Goal: Task Accomplishment & Management: Complete application form

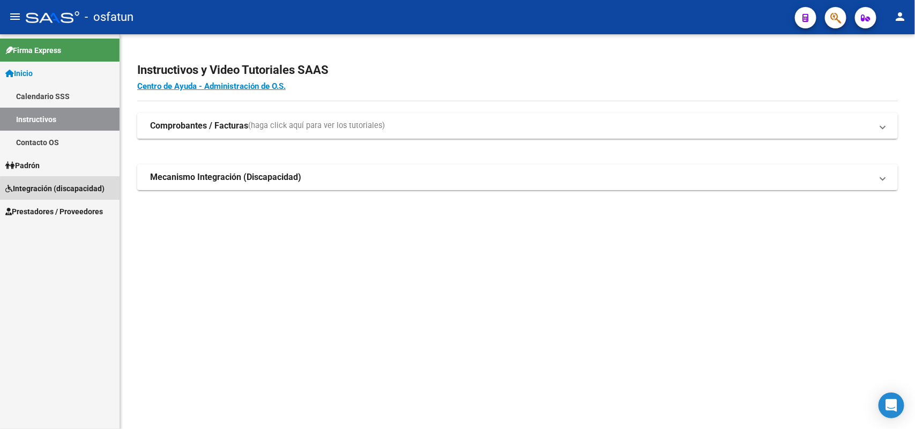
click at [69, 189] on span "Integración (discapacidad)" at bounding box center [54, 189] width 99 height 12
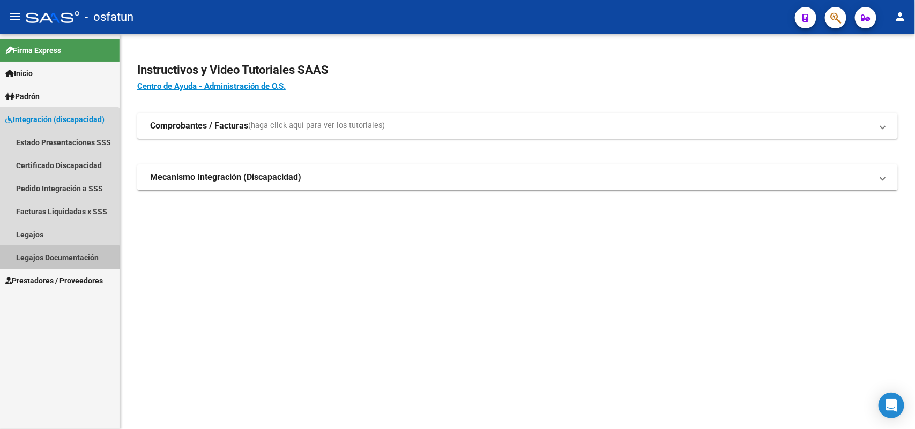
click at [55, 258] on link "Legajos Documentación" at bounding box center [60, 257] width 120 height 23
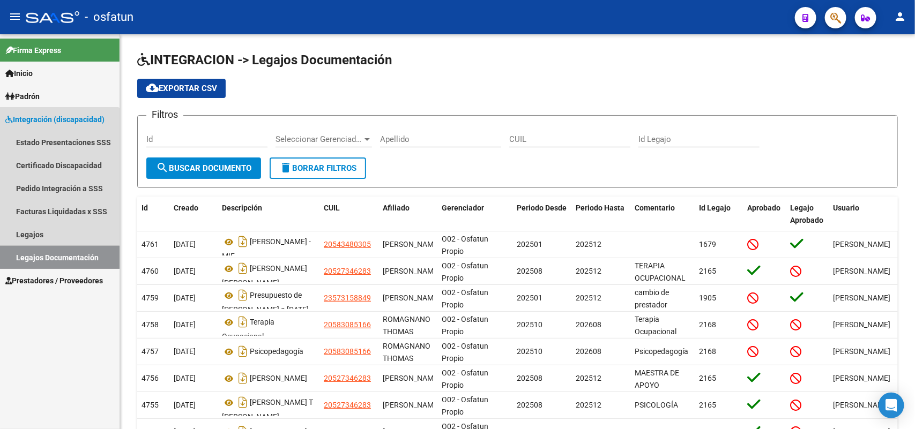
click at [55, 258] on link "Legajos Documentación" at bounding box center [60, 257] width 120 height 23
click at [56, 254] on link "Legajos Documentación" at bounding box center [60, 257] width 120 height 23
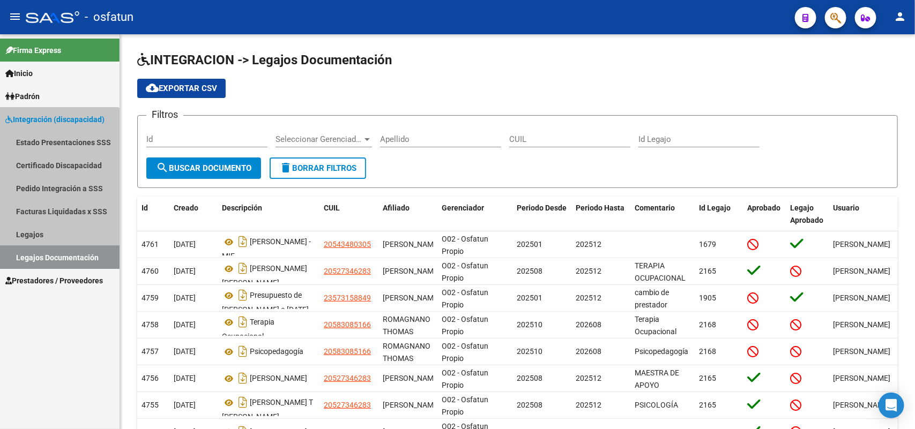
click at [56, 254] on link "Legajos Documentación" at bounding box center [60, 257] width 120 height 23
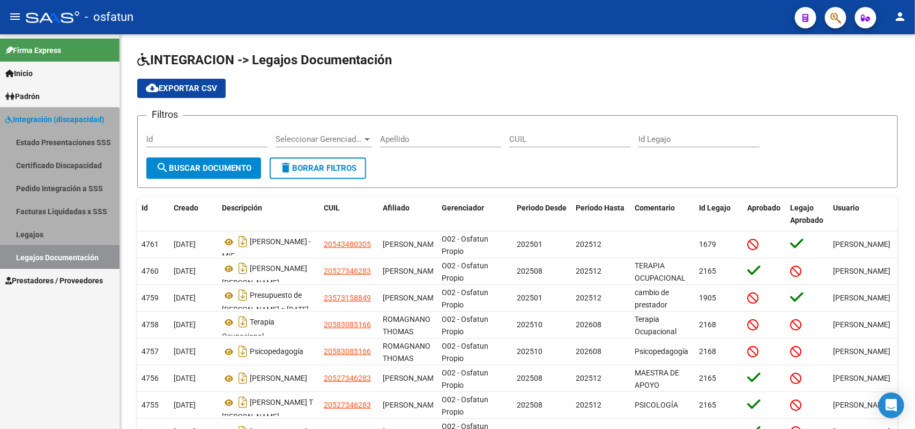
click at [56, 254] on link "Legajos Documentación" at bounding box center [60, 257] width 120 height 23
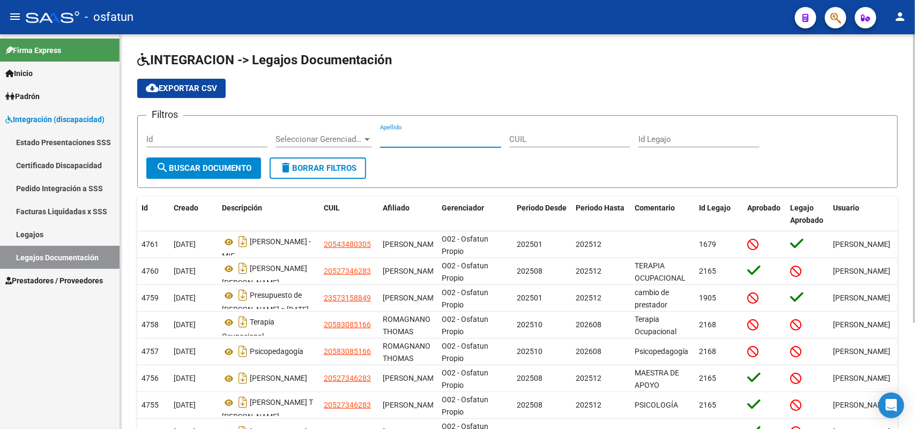
click at [404, 139] on input "Apellido" at bounding box center [440, 140] width 121 height 10
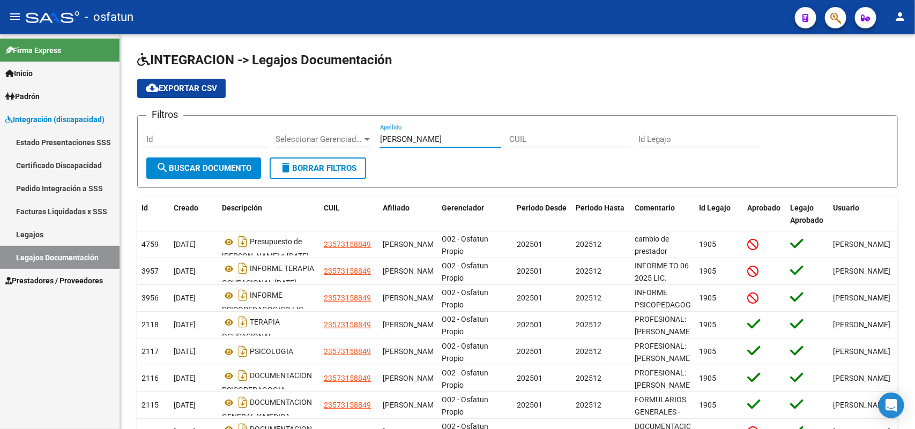
type input "[PERSON_NAME]"
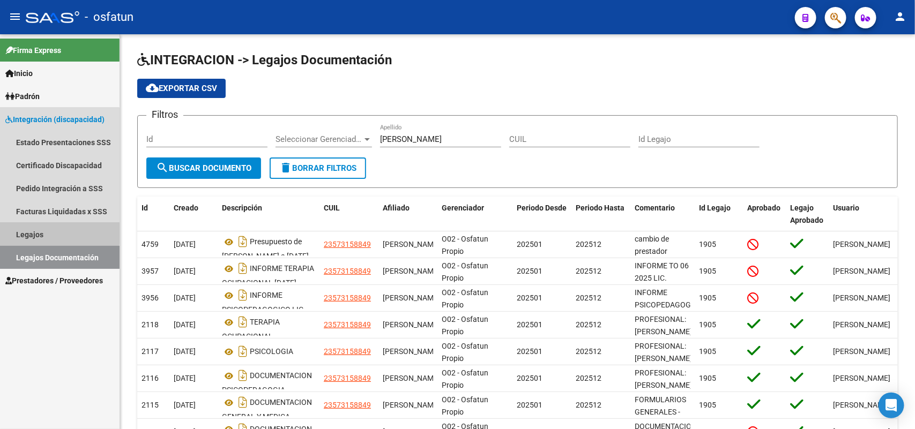
click at [32, 232] on link "Legajos" at bounding box center [60, 234] width 120 height 23
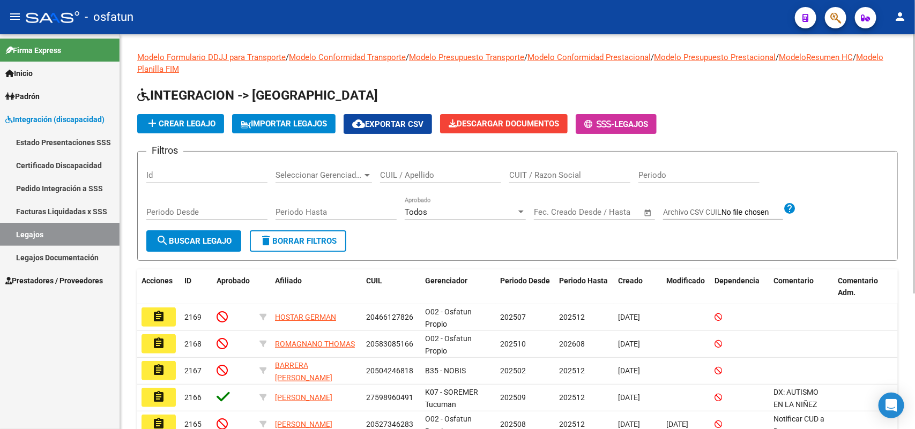
click at [407, 174] on input "CUIL / Apellido" at bounding box center [440, 175] width 121 height 10
type input "[PERSON_NAME]"
click at [210, 238] on span "search Buscar Legajo" at bounding box center [194, 241] width 76 height 10
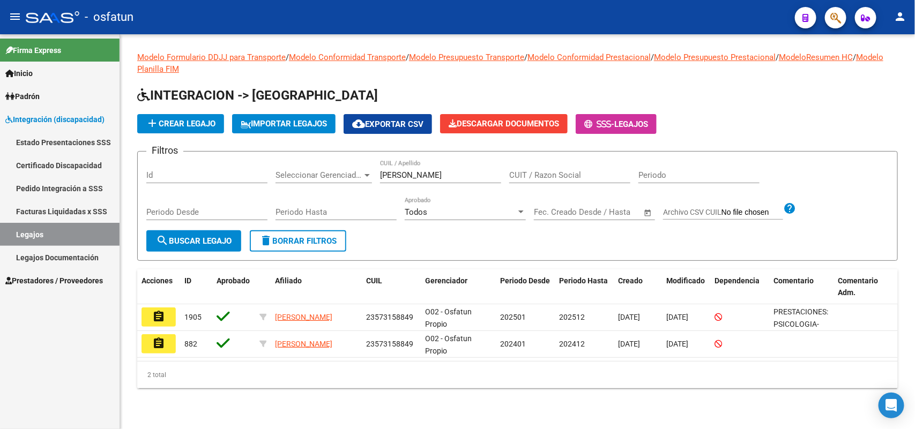
click at [44, 255] on link "Legajos Documentación" at bounding box center [60, 257] width 120 height 23
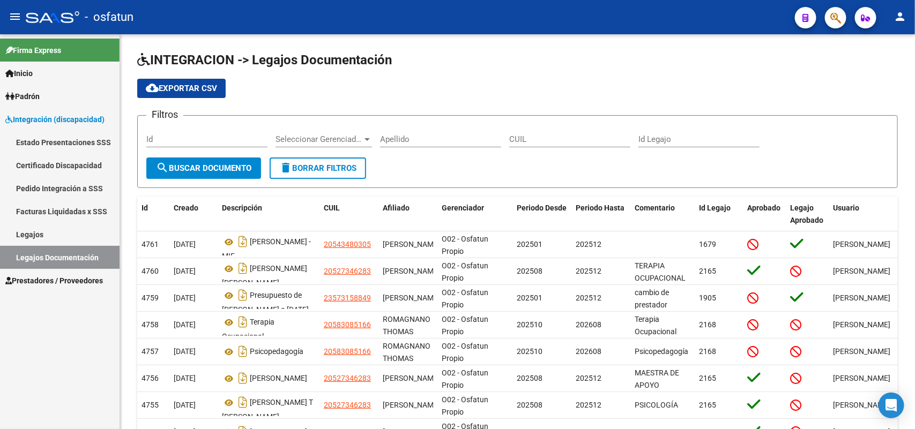
click at [27, 233] on link "Legajos" at bounding box center [60, 234] width 120 height 23
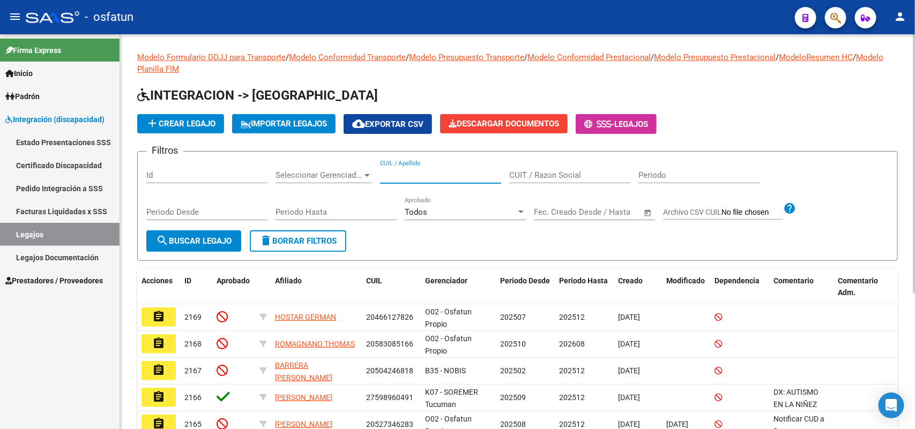
click at [398, 175] on input "CUIL / Apellido" at bounding box center [440, 175] width 121 height 10
type input "[PERSON_NAME]"
click at [185, 240] on span "search Buscar Legajo" at bounding box center [194, 241] width 76 height 10
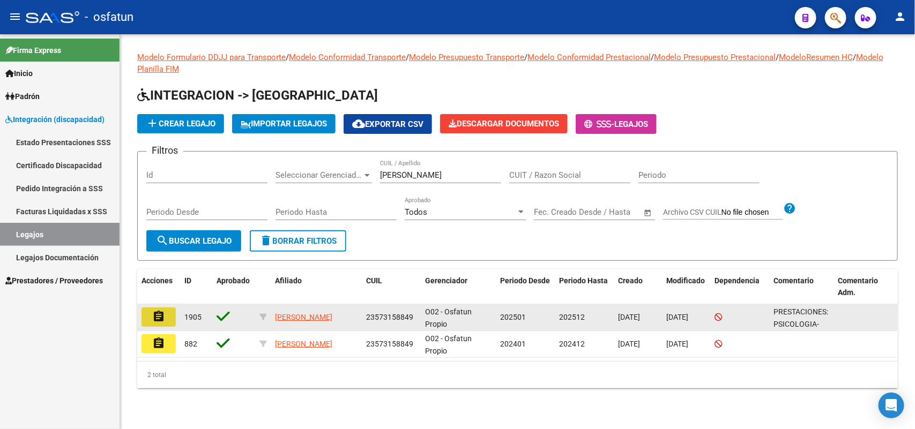
click at [159, 314] on mat-icon "assignment" at bounding box center [158, 316] width 13 height 13
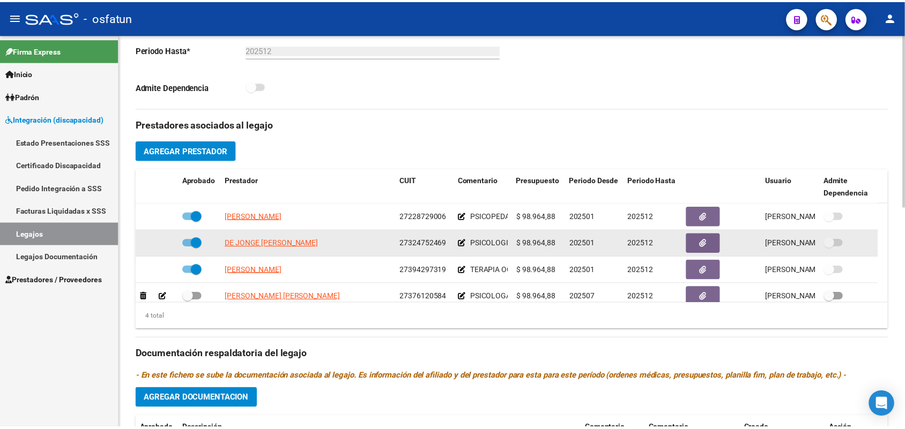
scroll to position [335, 0]
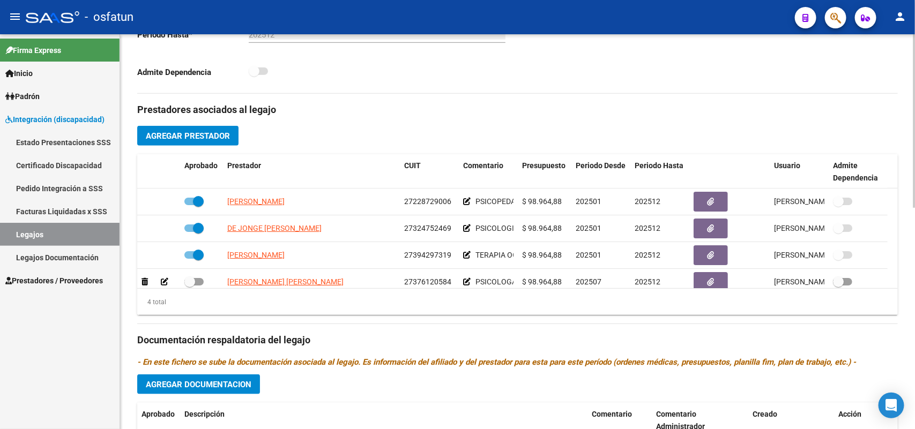
click at [199, 138] on span "Agregar Prestador" at bounding box center [188, 136] width 84 height 10
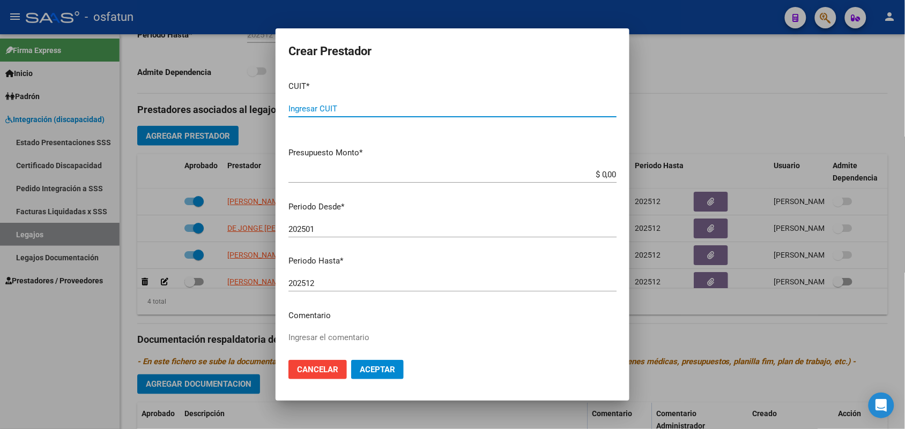
click at [308, 105] on input "Ingresar CUIT" at bounding box center [452, 109] width 328 height 10
click at [750, 68] on div at bounding box center [452, 214] width 905 height 429
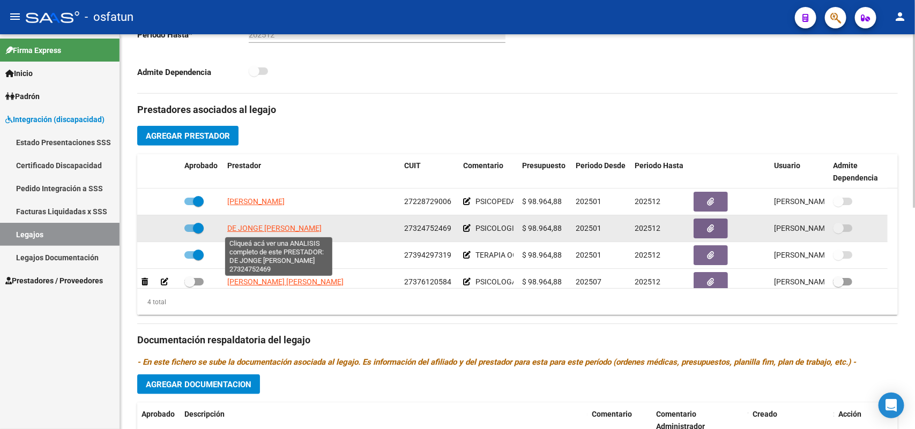
click at [258, 228] on span "DE JONGE [PERSON_NAME]" at bounding box center [274, 228] width 94 height 9
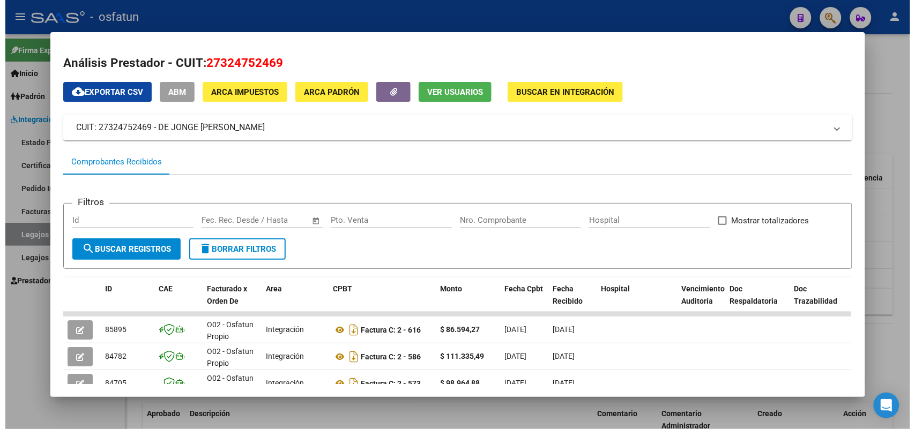
scroll to position [0, 0]
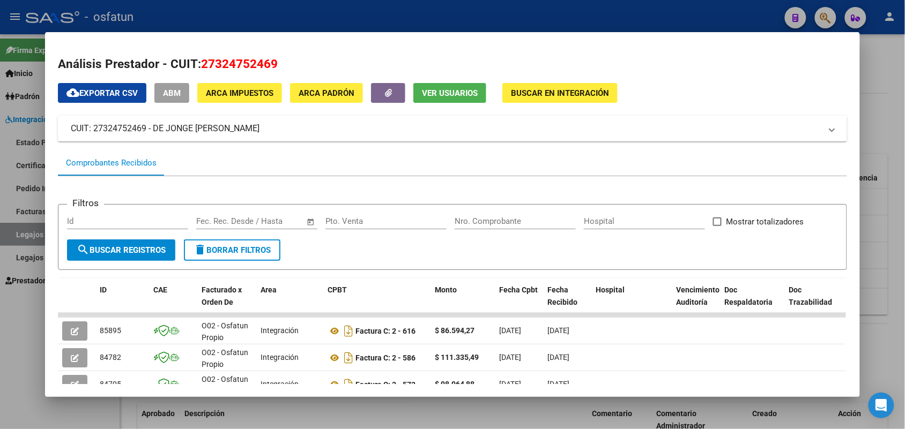
click at [881, 68] on div at bounding box center [452, 214] width 905 height 429
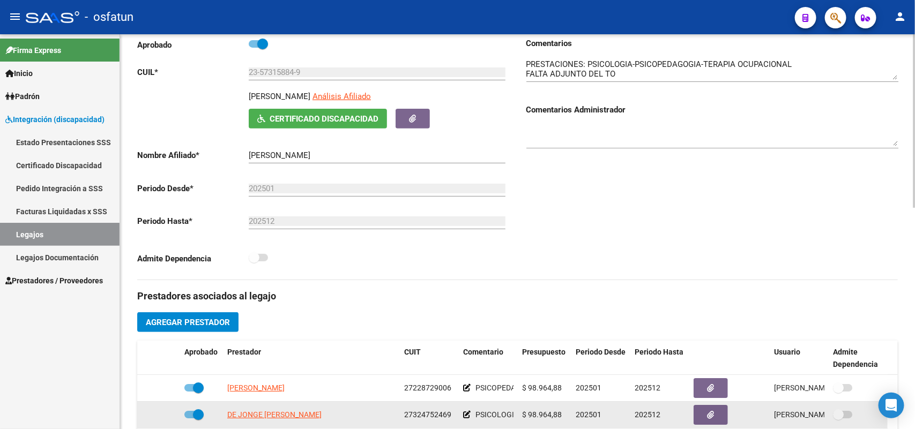
scroll to position [268, 0]
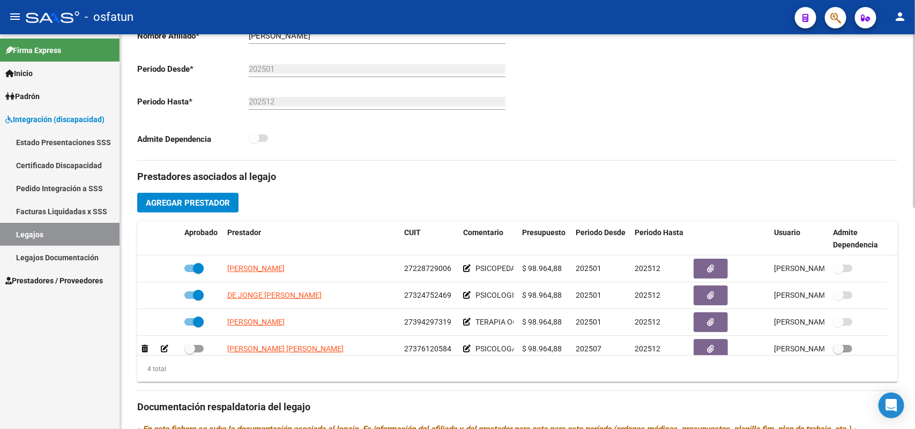
click at [197, 202] on span "Agregar Prestador" at bounding box center [188, 203] width 84 height 10
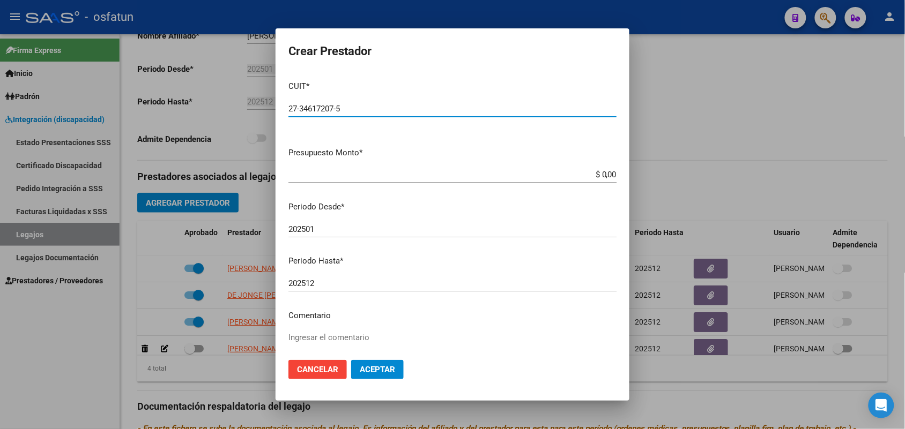
type input "27-34617207-5"
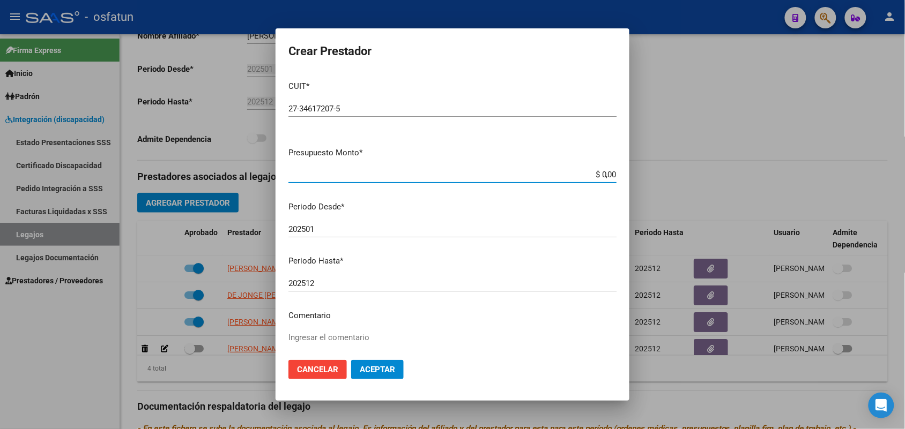
click at [335, 173] on input "$ 0,00" at bounding box center [452, 175] width 328 height 10
click at [302, 173] on input "$ 0,00" at bounding box center [452, 175] width 328 height 10
type input "$ 98.964,88"
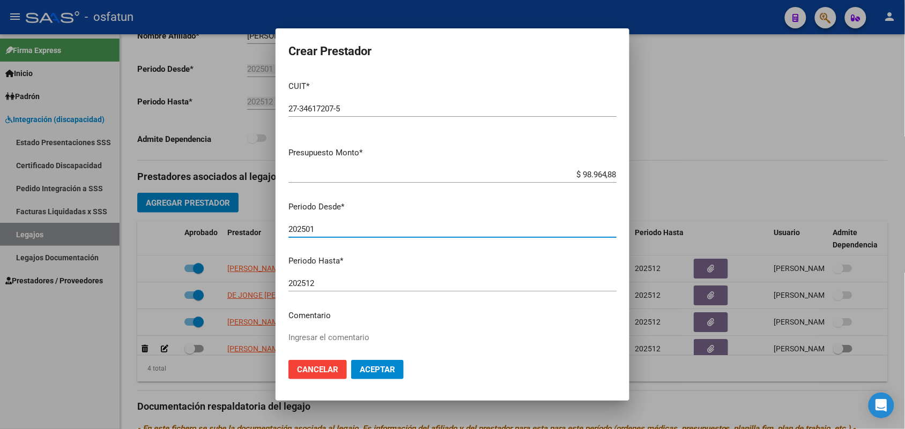
click at [323, 231] on input "202501" at bounding box center [452, 230] width 328 height 10
type input "202509"
click at [334, 338] on textarea "Ingresar el comentario" at bounding box center [452, 357] width 328 height 50
type textarea "Cambio de Prestador de Psicopedagogia"
click at [381, 372] on span "Aceptar" at bounding box center [377, 370] width 35 height 10
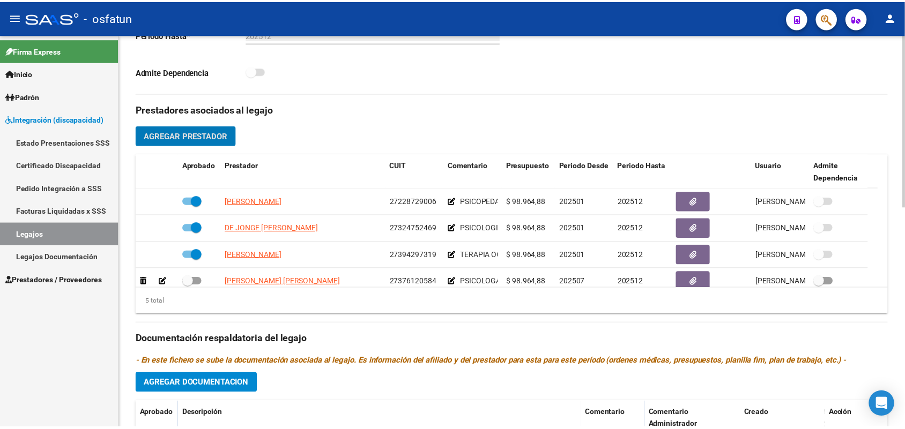
scroll to position [38, 0]
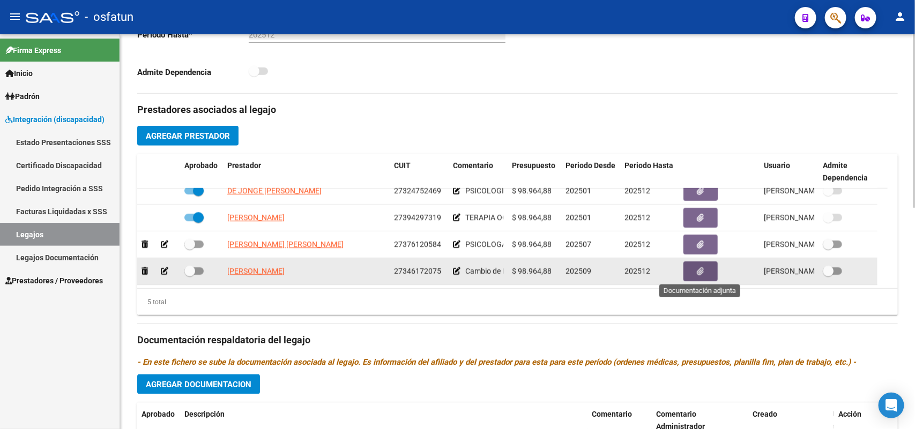
click at [702, 269] on icon "button" at bounding box center [700, 272] width 7 height 8
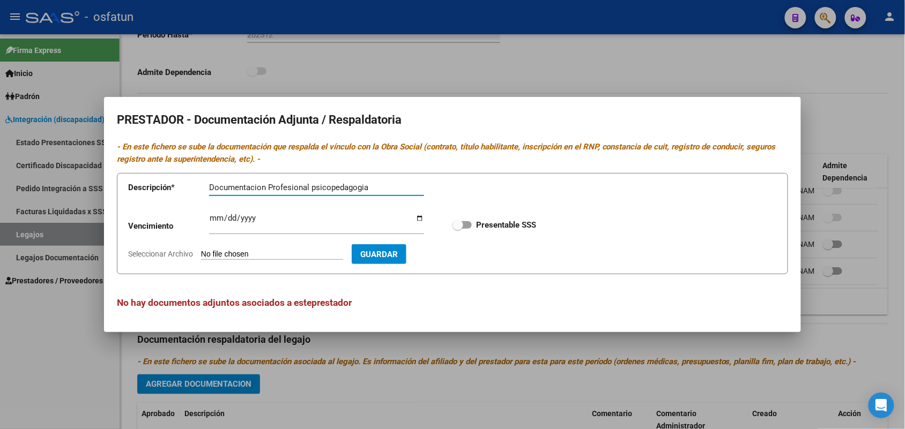
type input "Documentacion Profesional psicopedagogia"
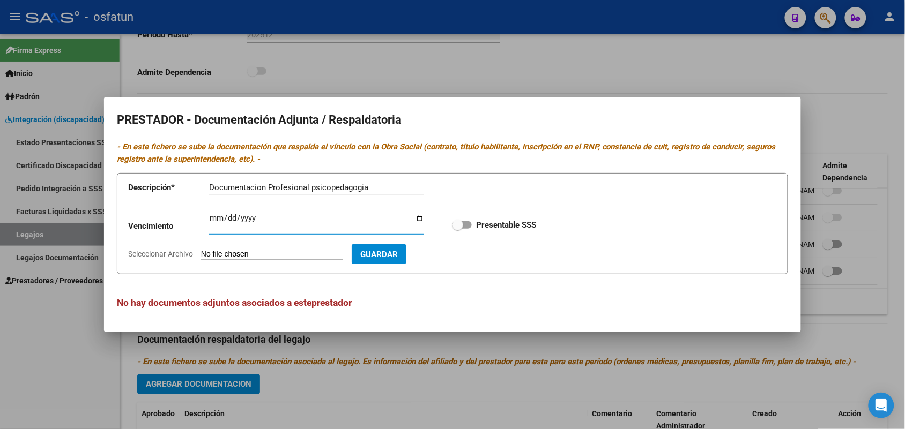
click at [216, 218] on input "Ingresar vencimiento" at bounding box center [316, 222] width 215 height 17
type input "[DATE]"
click at [233, 254] on input "Seleccionar Archivo" at bounding box center [272, 255] width 142 height 10
type input "C:\fakepath\Documentacion Psicopedagoga Lic [PERSON_NAME] nueva prestadora [PER…"
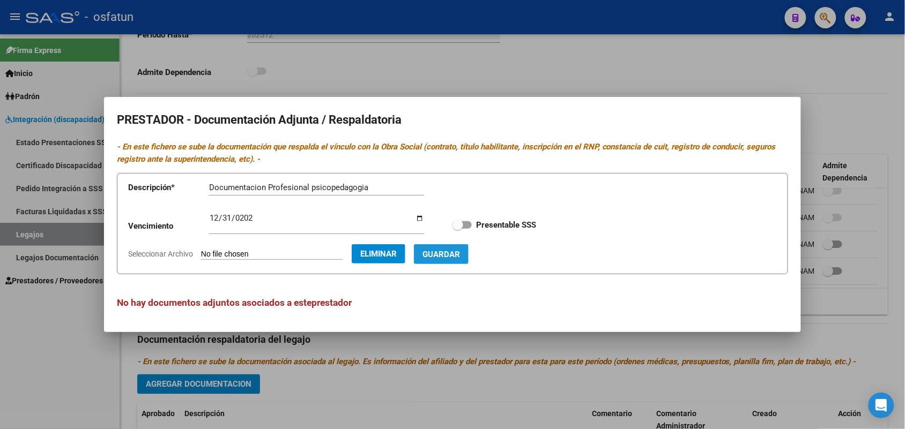
click at [460, 252] on span "Guardar" at bounding box center [441, 255] width 38 height 10
checkbox input "true"
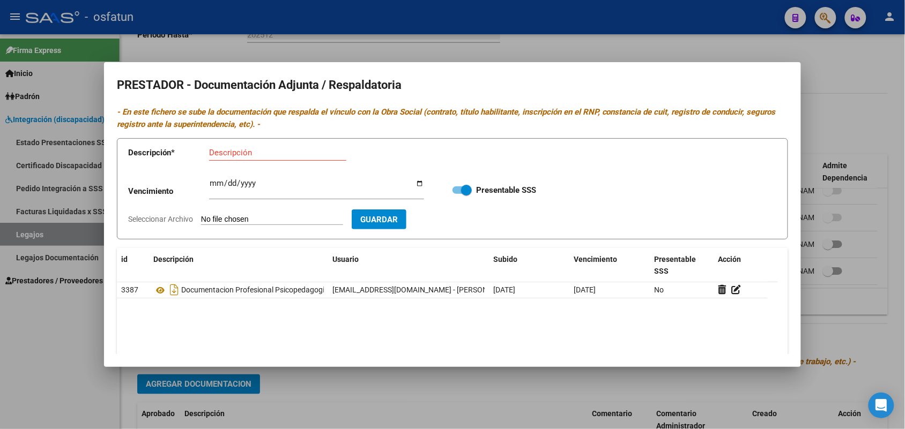
click at [689, 44] on div at bounding box center [452, 214] width 905 height 429
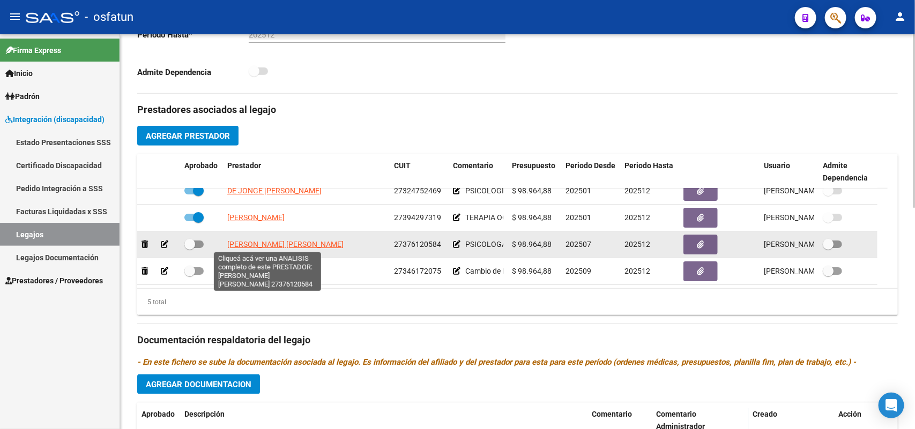
click at [270, 244] on span "[PERSON_NAME] [PERSON_NAME]" at bounding box center [285, 244] width 116 height 9
type textarea "27376120584"
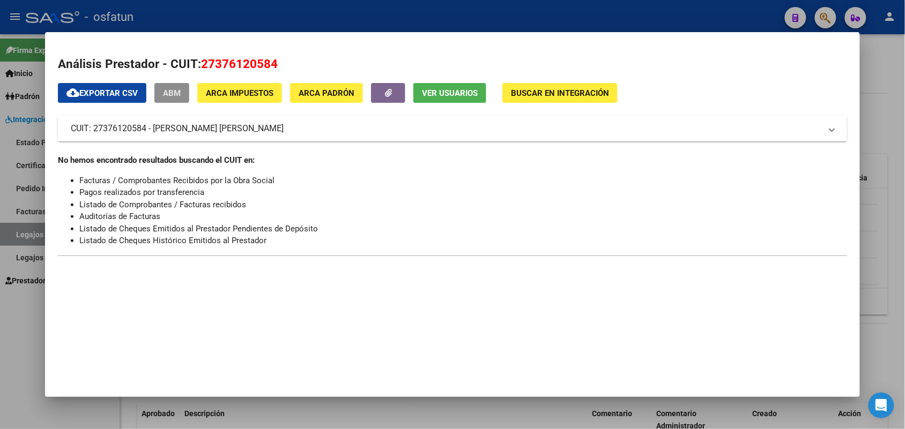
click at [177, 94] on span "ABM" at bounding box center [172, 93] width 18 height 10
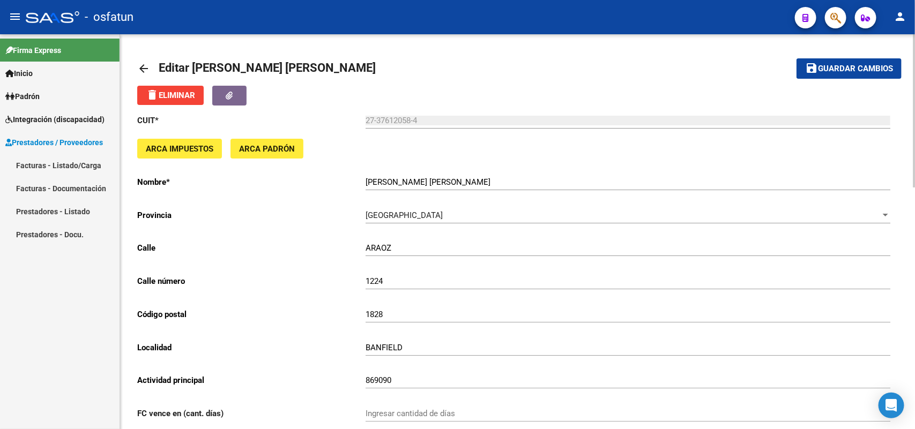
click at [145, 66] on mat-icon "arrow_back" at bounding box center [143, 68] width 13 height 13
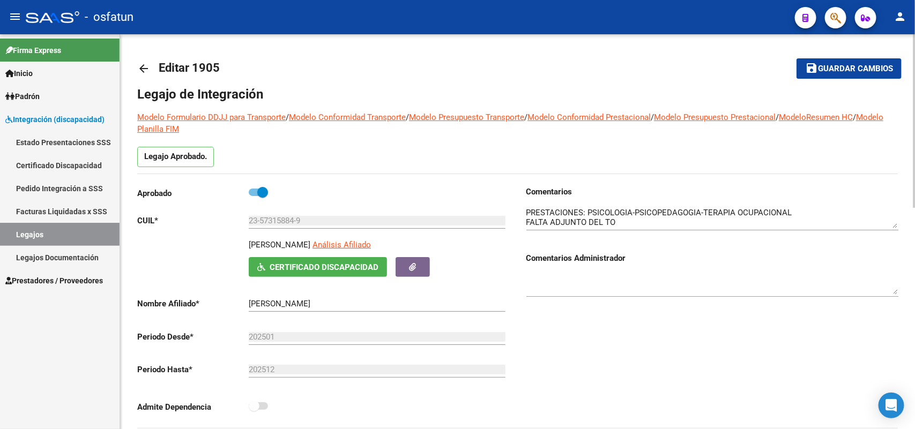
click at [145, 70] on mat-icon "arrow_back" at bounding box center [143, 68] width 13 height 13
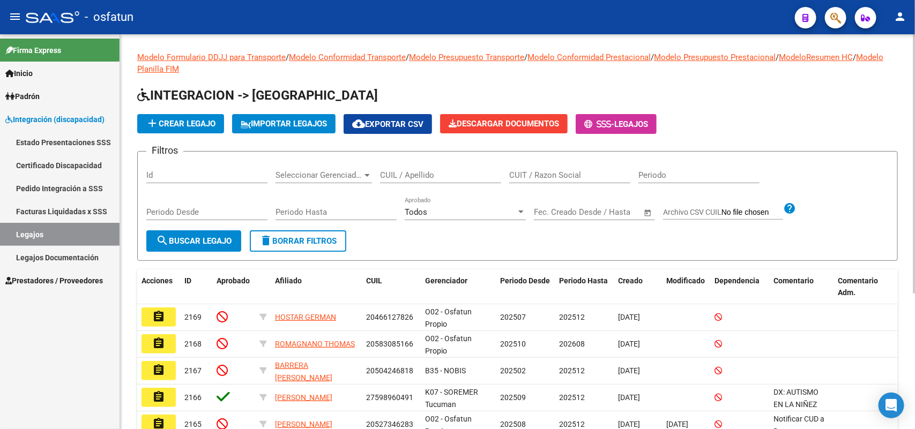
click at [38, 233] on link "Legajos" at bounding box center [60, 234] width 120 height 23
click at [409, 173] on input "CUIL / Apellido" at bounding box center [440, 175] width 121 height 10
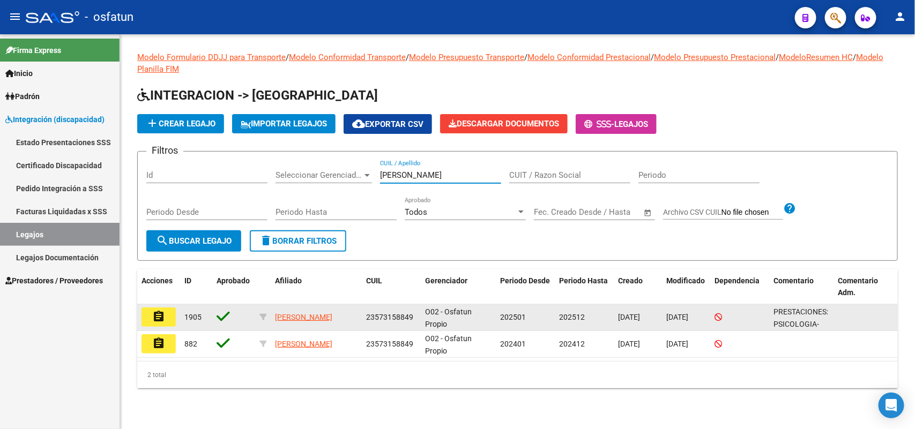
type input "[PERSON_NAME]"
click at [154, 315] on mat-icon "assignment" at bounding box center [158, 316] width 13 height 13
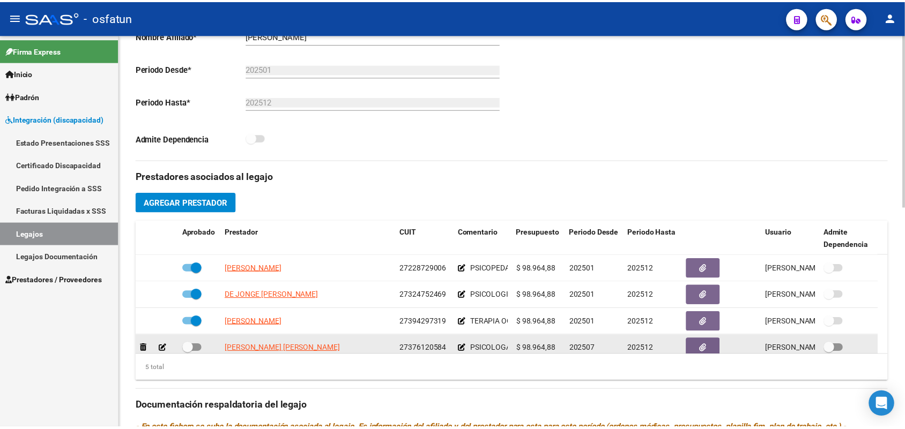
scroll to position [38, 0]
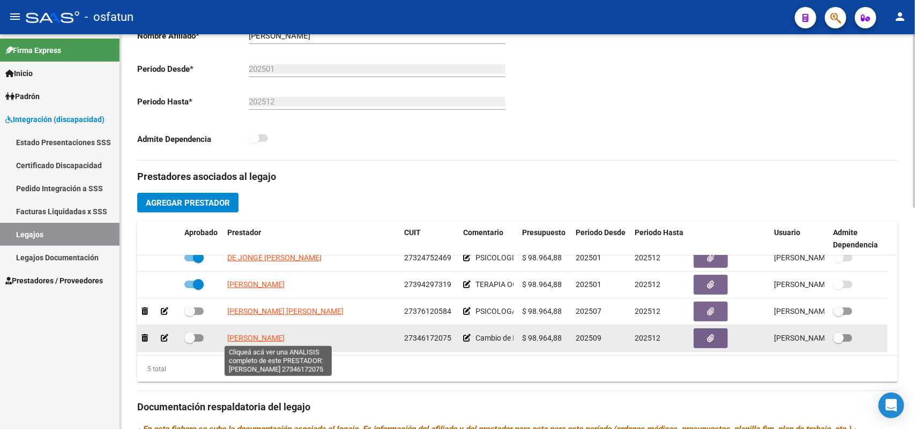
click at [285, 334] on span "[PERSON_NAME]" at bounding box center [255, 338] width 57 height 9
type textarea "27346172075"
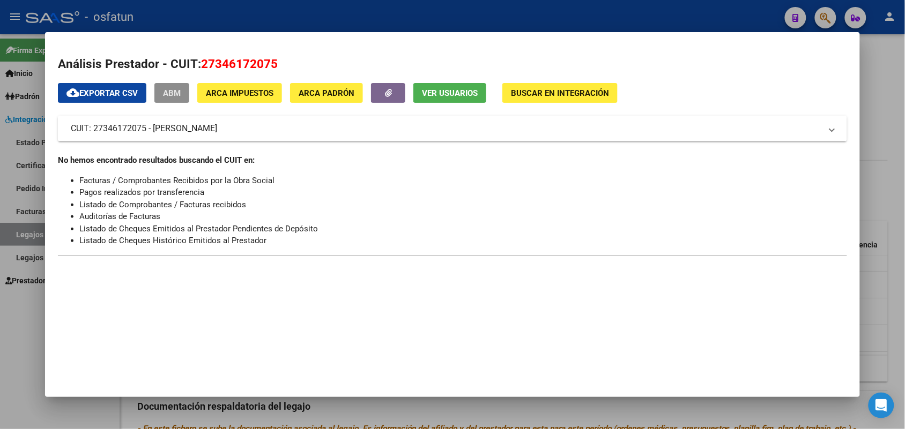
click at [170, 92] on span "ABM" at bounding box center [172, 93] width 18 height 10
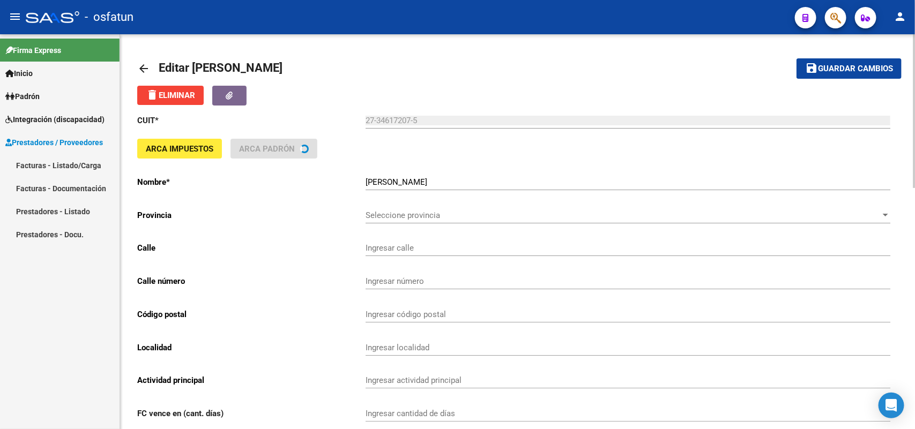
type input "RETIRO"
type input "1875"
type input "1846"
type input "ADROGUE"
type input "960990"
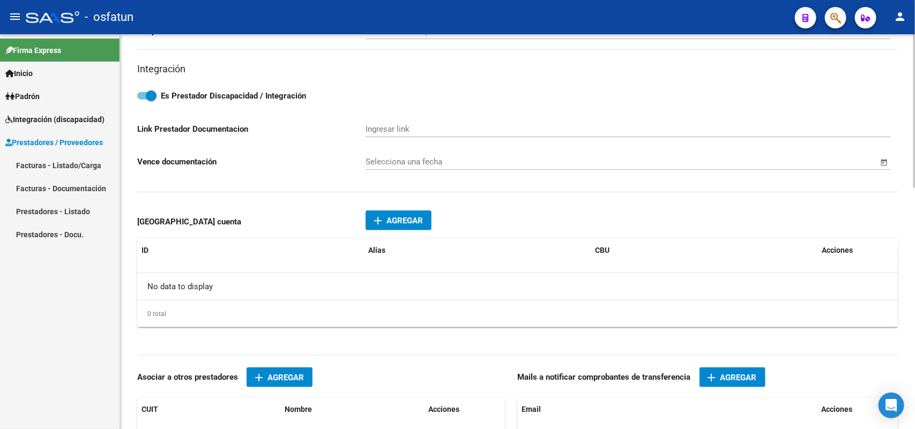
scroll to position [536, 0]
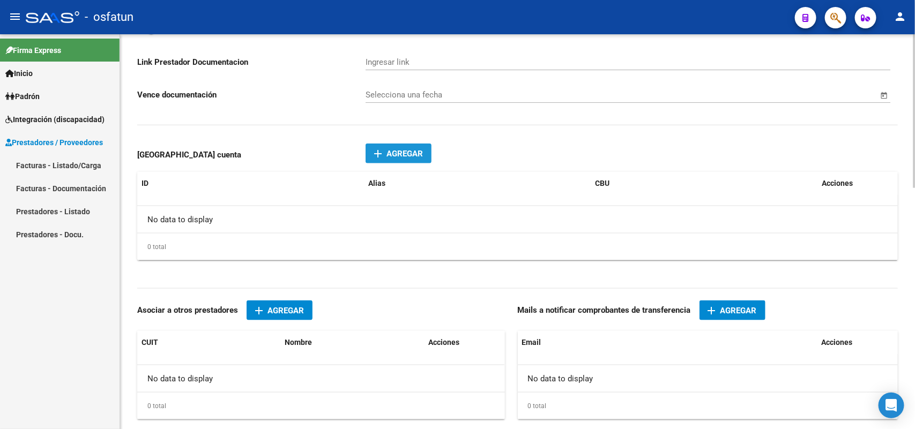
click at [379, 149] on mat-icon "add" at bounding box center [378, 153] width 13 height 13
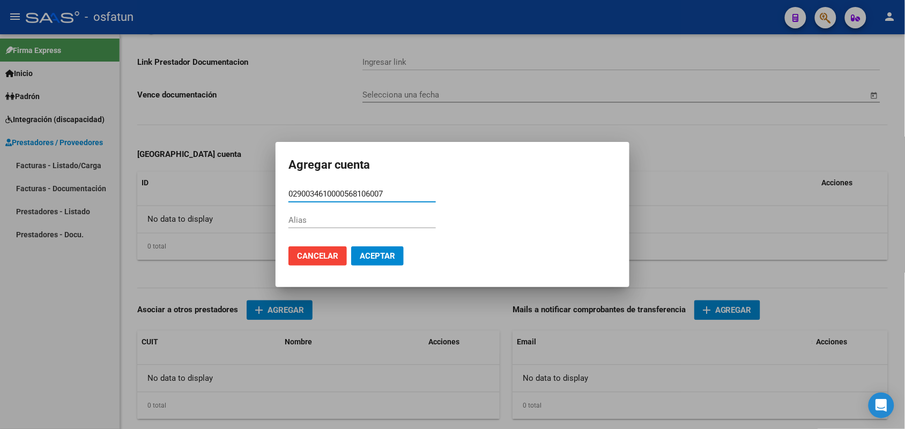
type input "0290034610000568106007"
click at [333, 221] on input "Alias" at bounding box center [361, 221] width 147 height 10
type input "PIPA.CAUSA.ATASCO"
click at [389, 252] on span "Aceptar" at bounding box center [377, 256] width 35 height 10
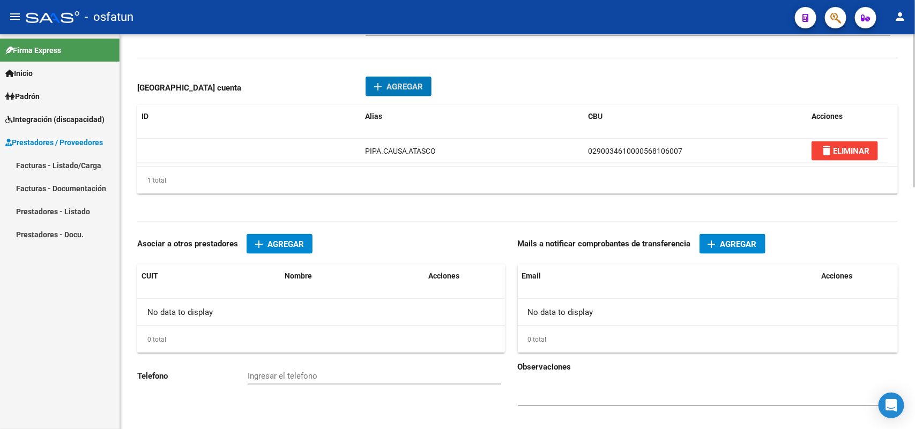
scroll to position [621, 0]
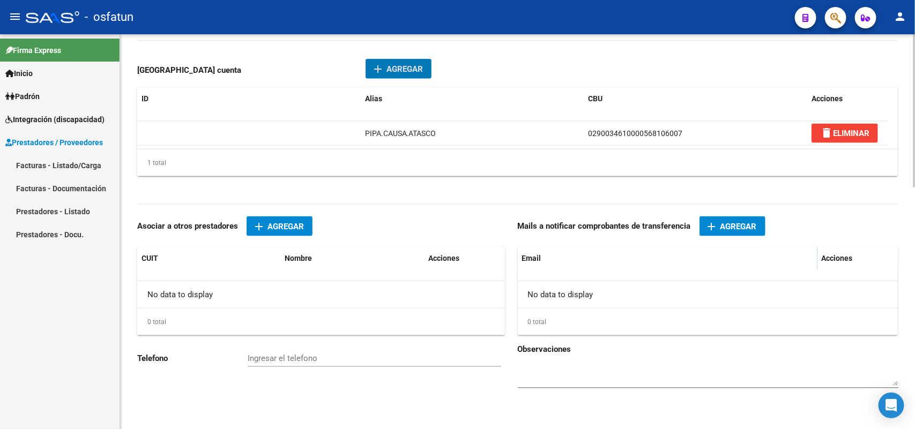
click at [730, 225] on span "Agregar" at bounding box center [739, 227] width 36 height 10
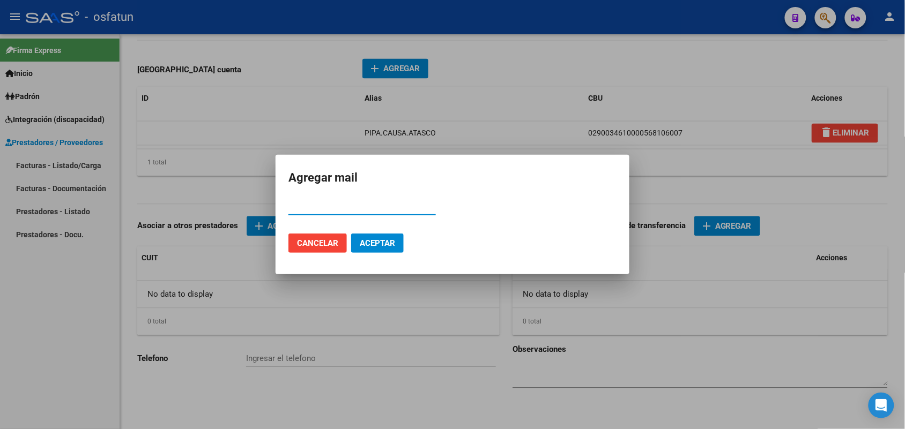
paste input "[EMAIL_ADDRESS][DOMAIN_NAME]"
type input "[EMAIL_ADDRESS][DOMAIN_NAME]"
click at [381, 242] on span "Aceptar" at bounding box center [377, 244] width 35 height 10
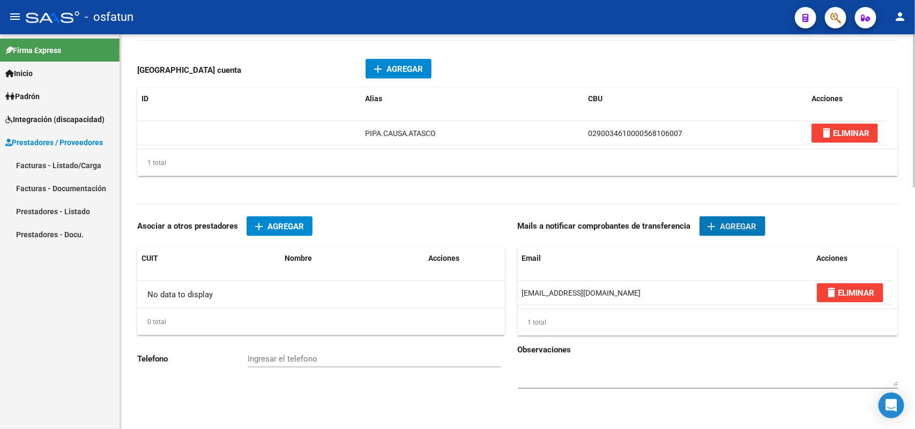
scroll to position [622, 0]
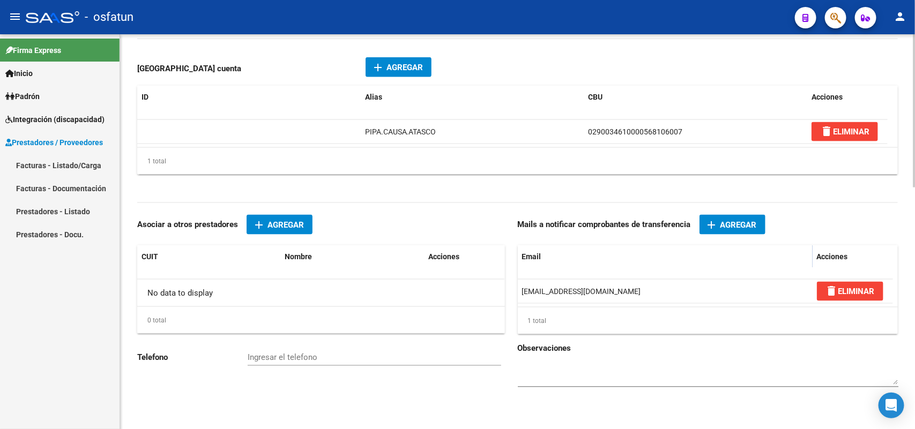
click at [766, 357] on div at bounding box center [708, 371] width 381 height 33
paste input "1132048266"
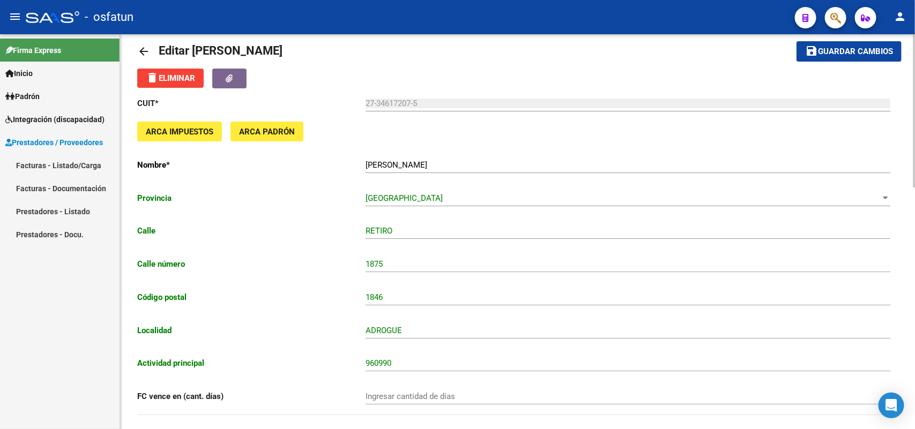
scroll to position [0, 0]
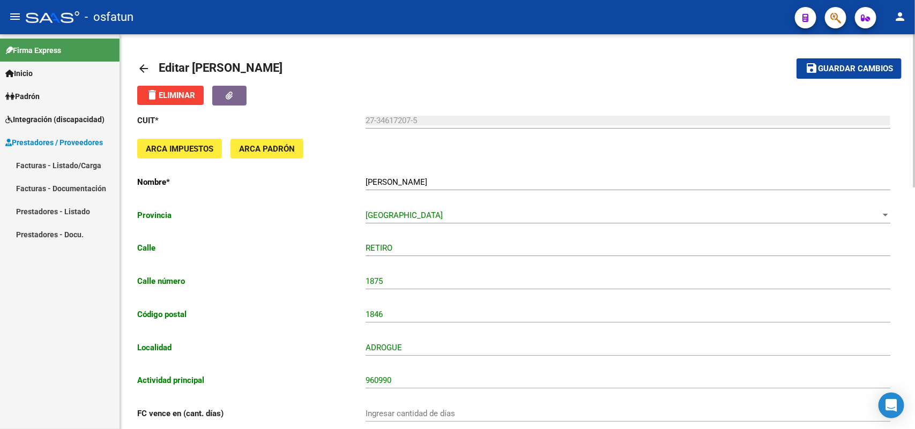
type input "1132048266"
click at [854, 70] on span "Guardar cambios" at bounding box center [855, 69] width 75 height 10
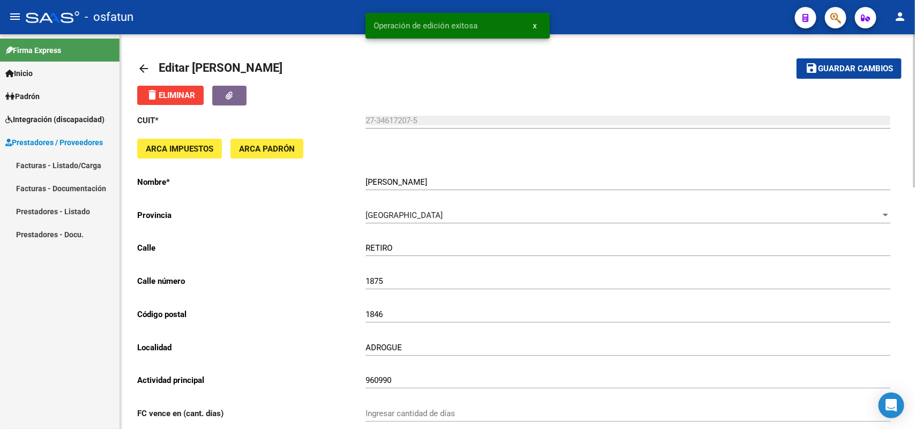
click at [28, 95] on span "Padrón" at bounding box center [22, 97] width 34 height 12
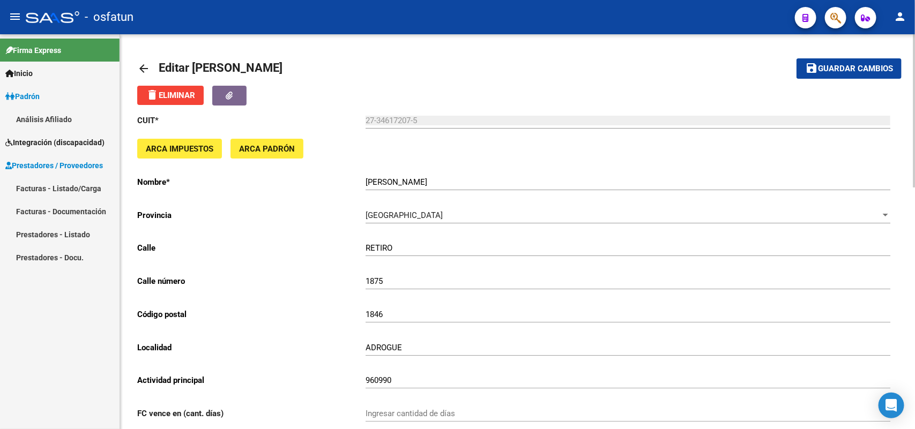
click at [29, 71] on span "Inicio" at bounding box center [18, 74] width 27 height 12
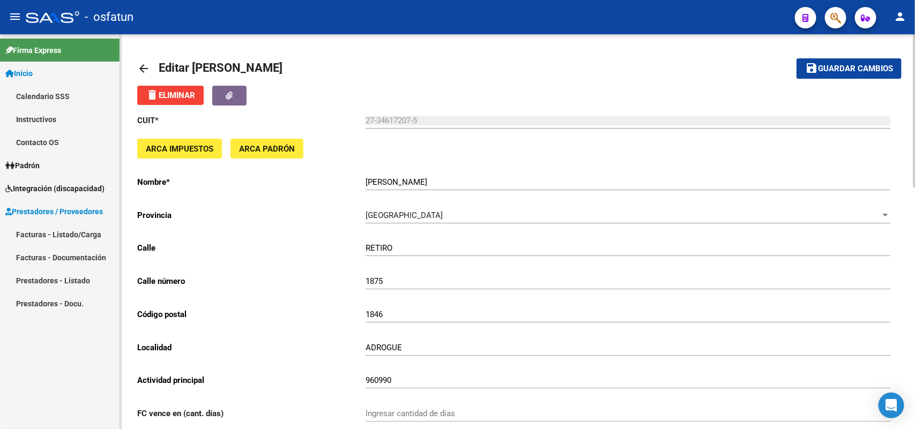
click at [862, 60] on button "save Guardar cambios" at bounding box center [849, 68] width 105 height 20
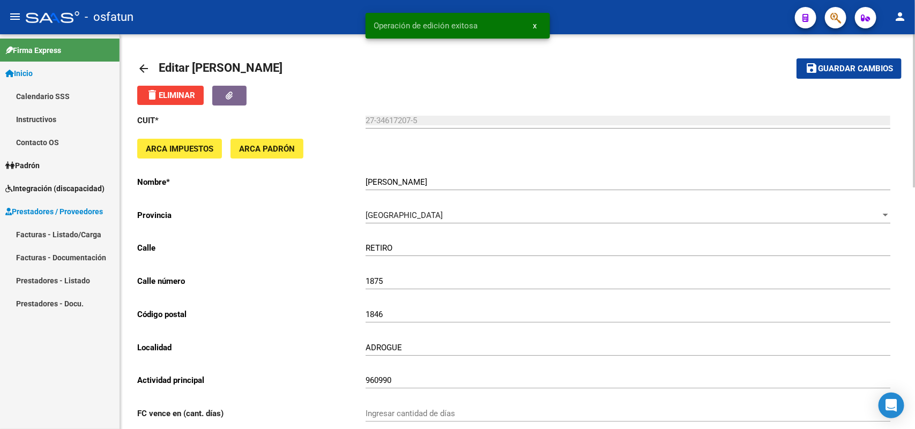
click at [138, 65] on mat-icon "arrow_back" at bounding box center [143, 68] width 13 height 13
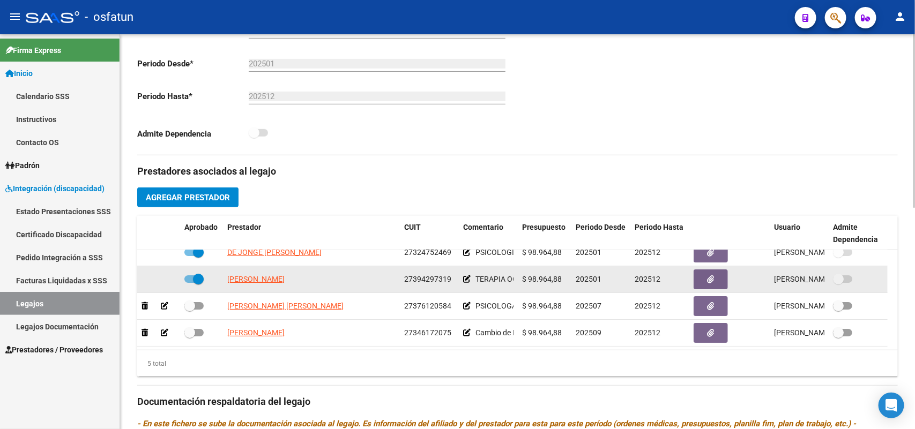
scroll to position [335, 0]
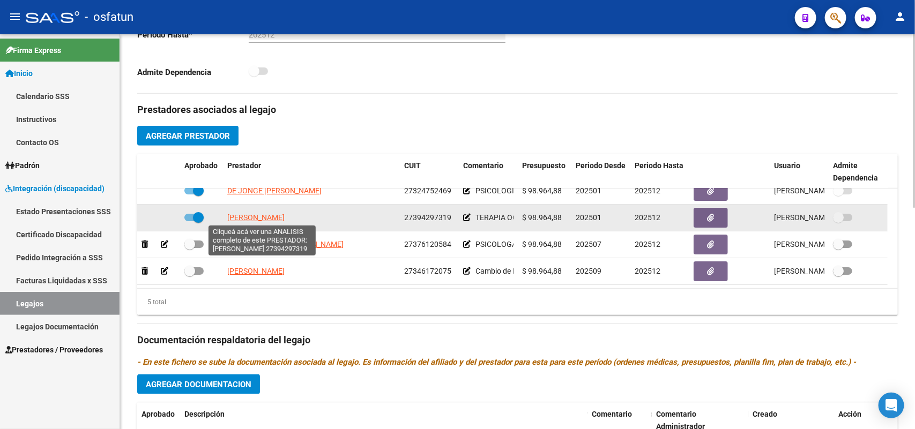
click at [271, 216] on span "[PERSON_NAME]" at bounding box center [255, 217] width 57 height 9
type textarea "27394297319"
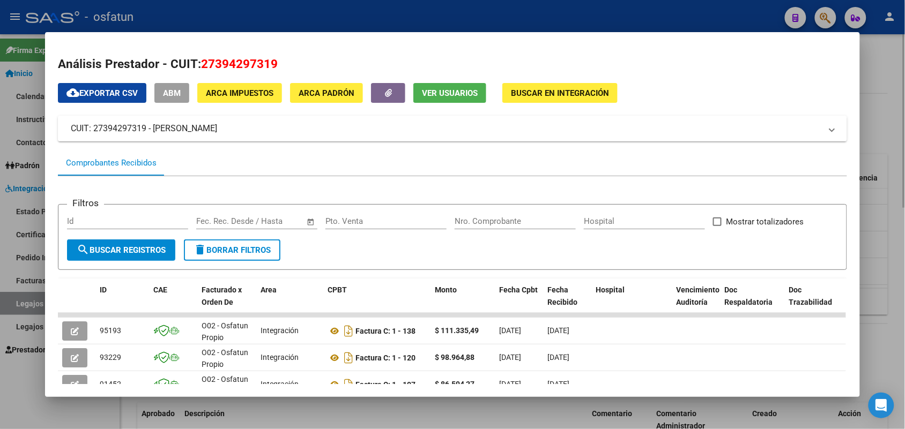
click at [892, 70] on div at bounding box center [452, 214] width 905 height 429
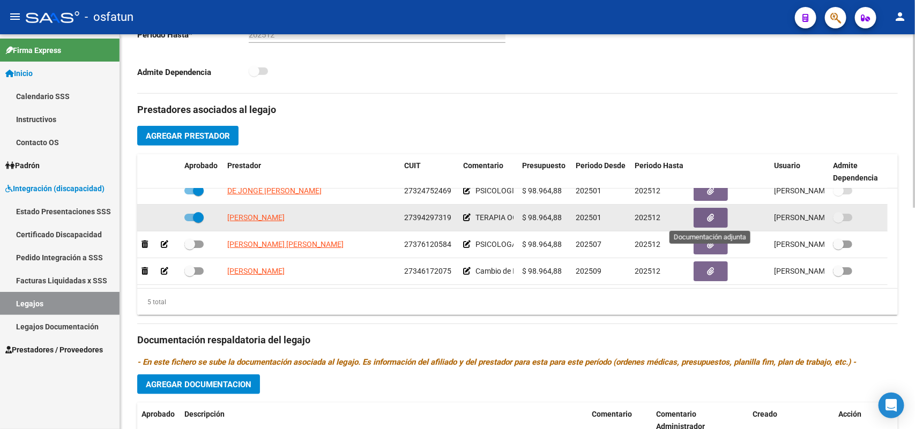
click at [708, 214] on icon "button" at bounding box center [711, 218] width 7 height 8
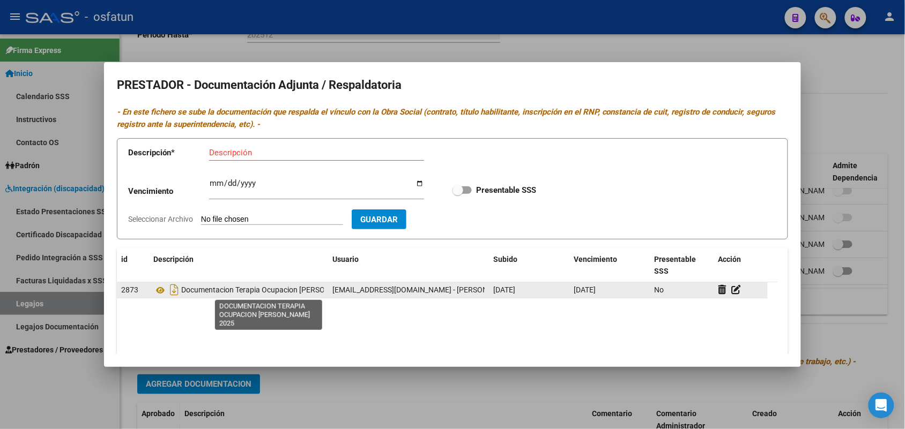
click at [272, 291] on span "Documentacion Terapia Ocupacion [PERSON_NAME] 2025" at bounding box center [278, 290] width 194 height 9
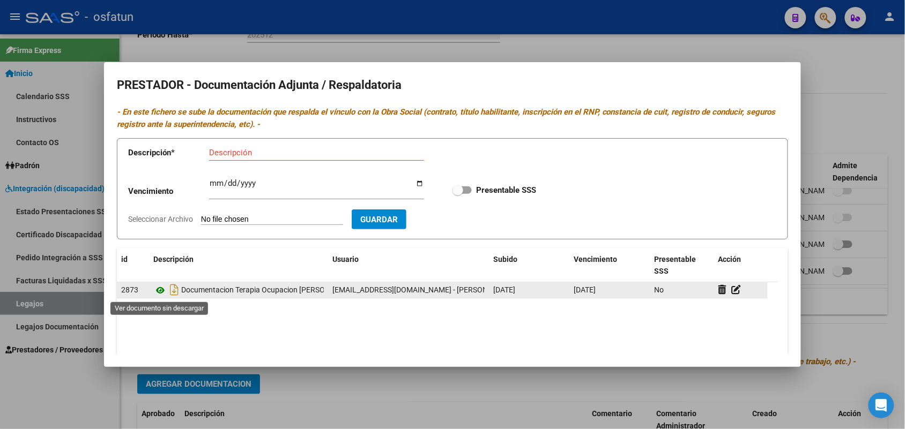
click at [159, 291] on icon at bounding box center [160, 290] width 14 height 13
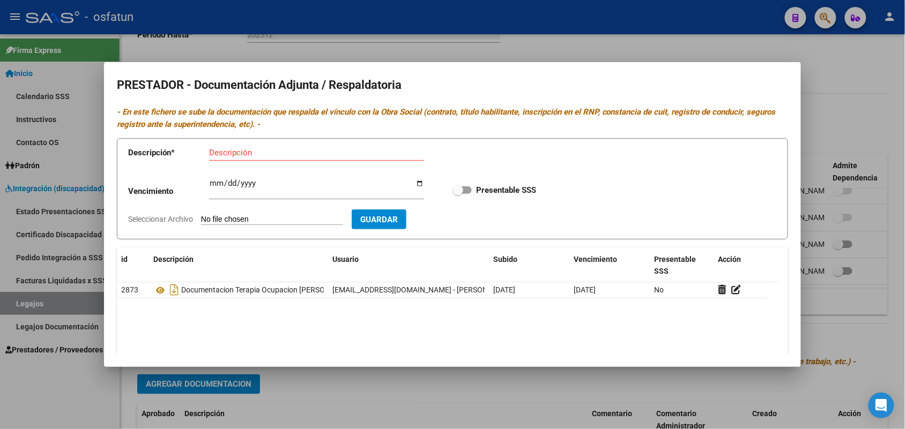
click at [838, 73] on div at bounding box center [452, 214] width 905 height 429
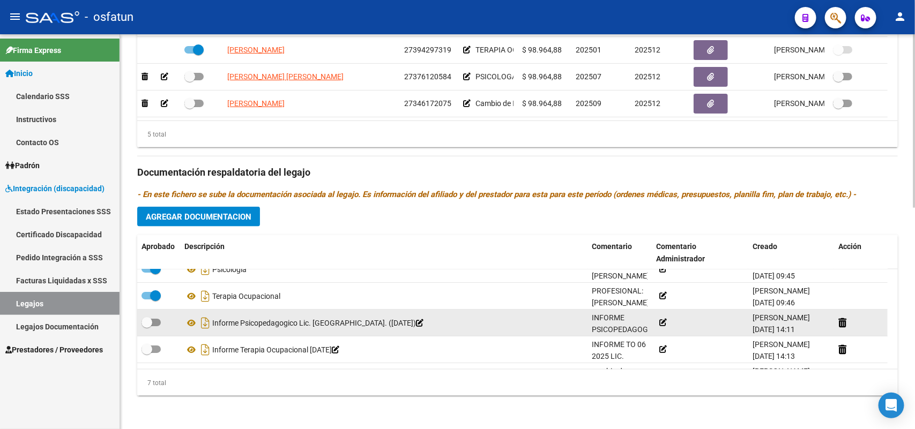
scroll to position [92, 0]
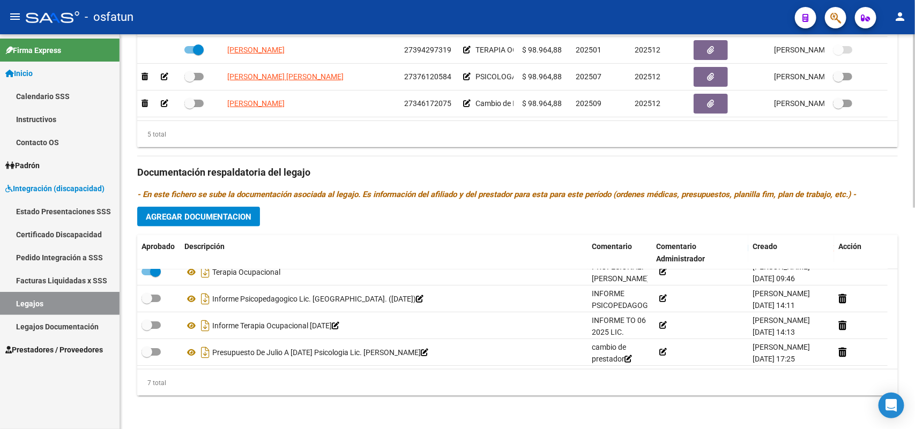
click at [213, 213] on span "Agregar Documentacion" at bounding box center [199, 217] width 106 height 10
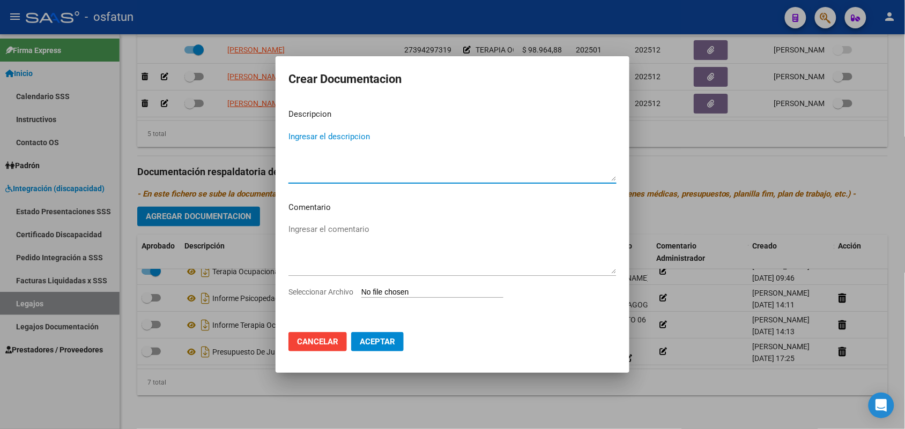
drag, startPoint x: 306, startPoint y: 139, endPoint x: 314, endPoint y: 138, distance: 8.2
click at [311, 138] on textarea "Ingresar el descripcion" at bounding box center [452, 156] width 328 height 50
type textarea "J"
type textarea "PRESUPUESTOS DE SEPTIEMBRE A [DATE] PSICOPEDAGOGIA CAMBIO DE PRESTADOR. LIC. [P…"
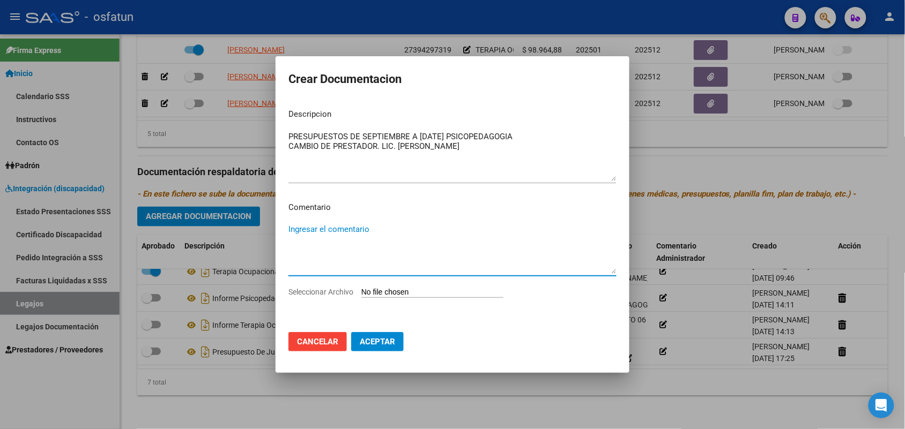
click at [291, 226] on textarea "Ingresar el comentario" at bounding box center [452, 249] width 328 height 50
type textarea "CAMBIO DE PRESTADOR PSICOPEDAGOGIA"
click at [381, 288] on input "Seleccionar Archivo" at bounding box center [432, 293] width 142 height 10
type input "C:\fakepath\presupuesto psicopedagoga Lic. [PERSON_NAME] cambio de prestador [P…"
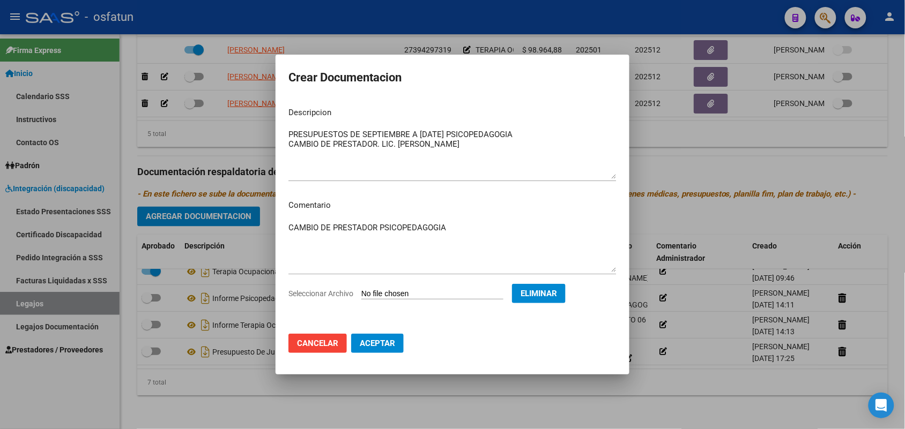
click at [377, 344] on span "Aceptar" at bounding box center [377, 344] width 35 height 10
checkbox input "true"
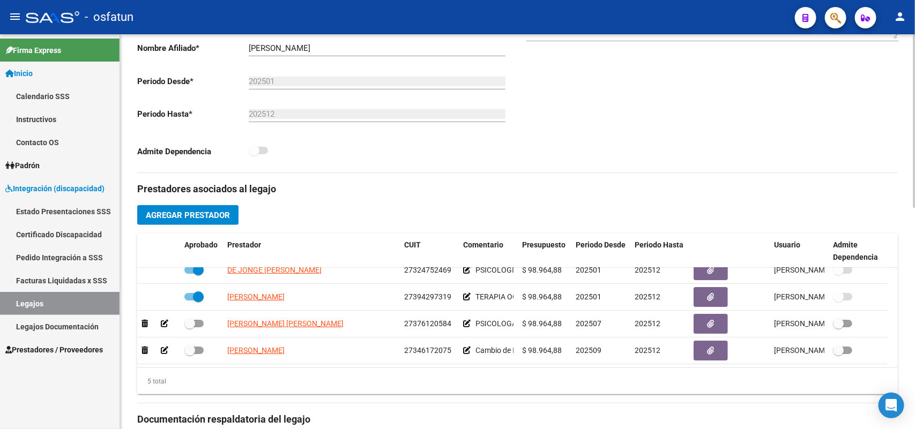
scroll to position [235, 0]
